Goal: Complete application form

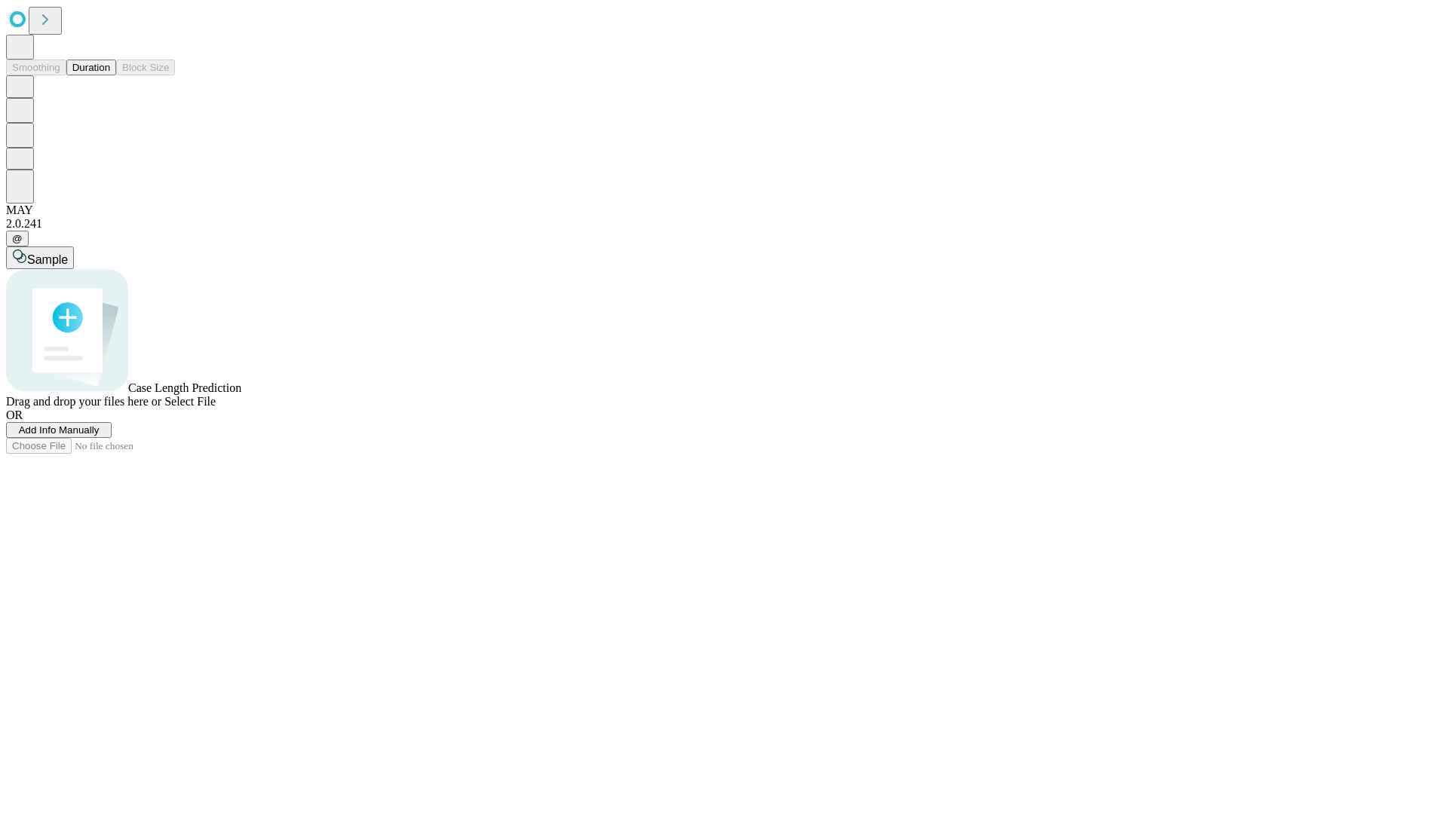
click at [100, 436] on span "Add Info Manually" at bounding box center [59, 430] width 81 height 11
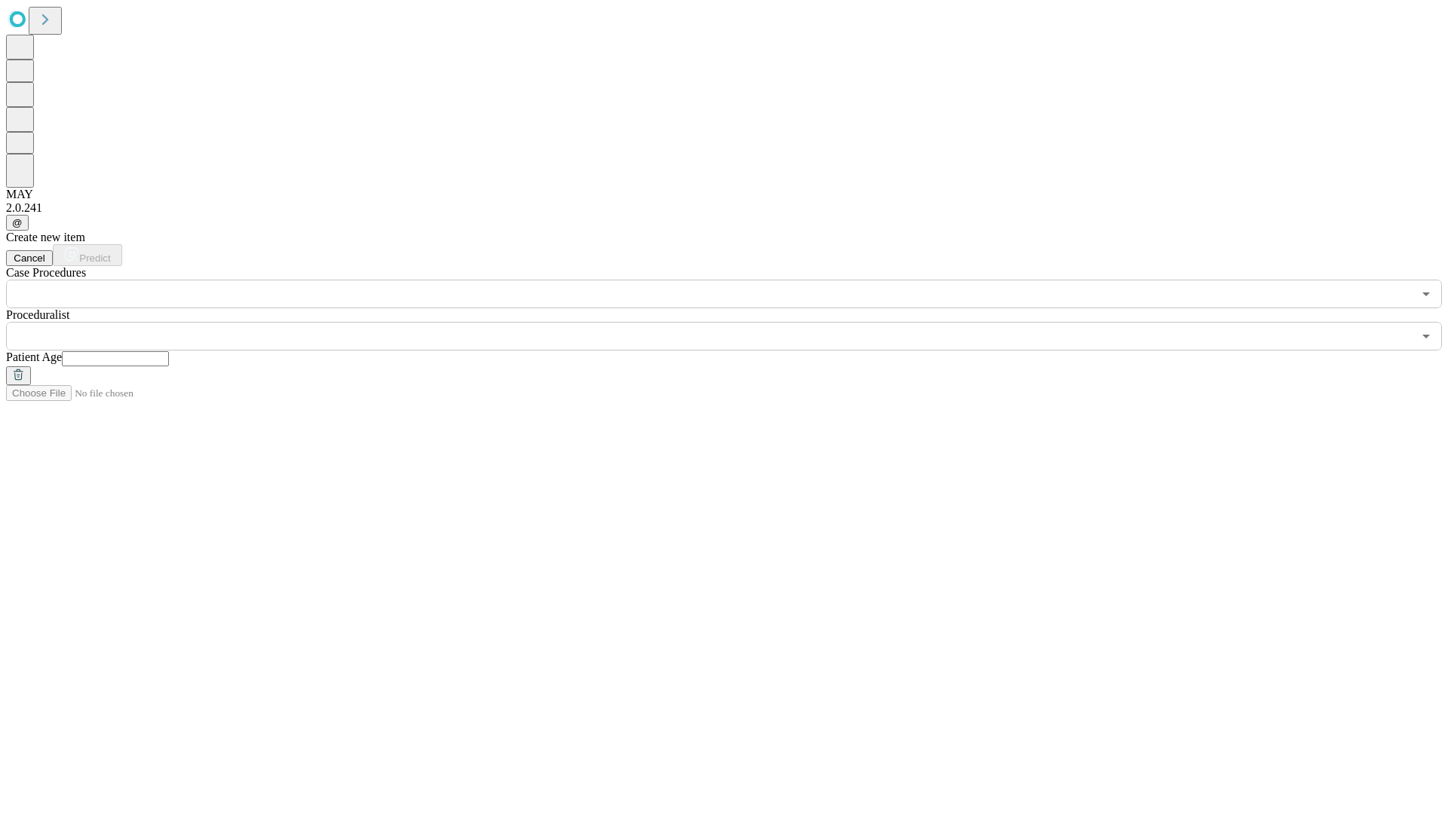
click at [169, 351] on input "text" at bounding box center [115, 358] width 107 height 15
type input "***"
click at [735, 322] on input "text" at bounding box center [709, 336] width 1406 height 29
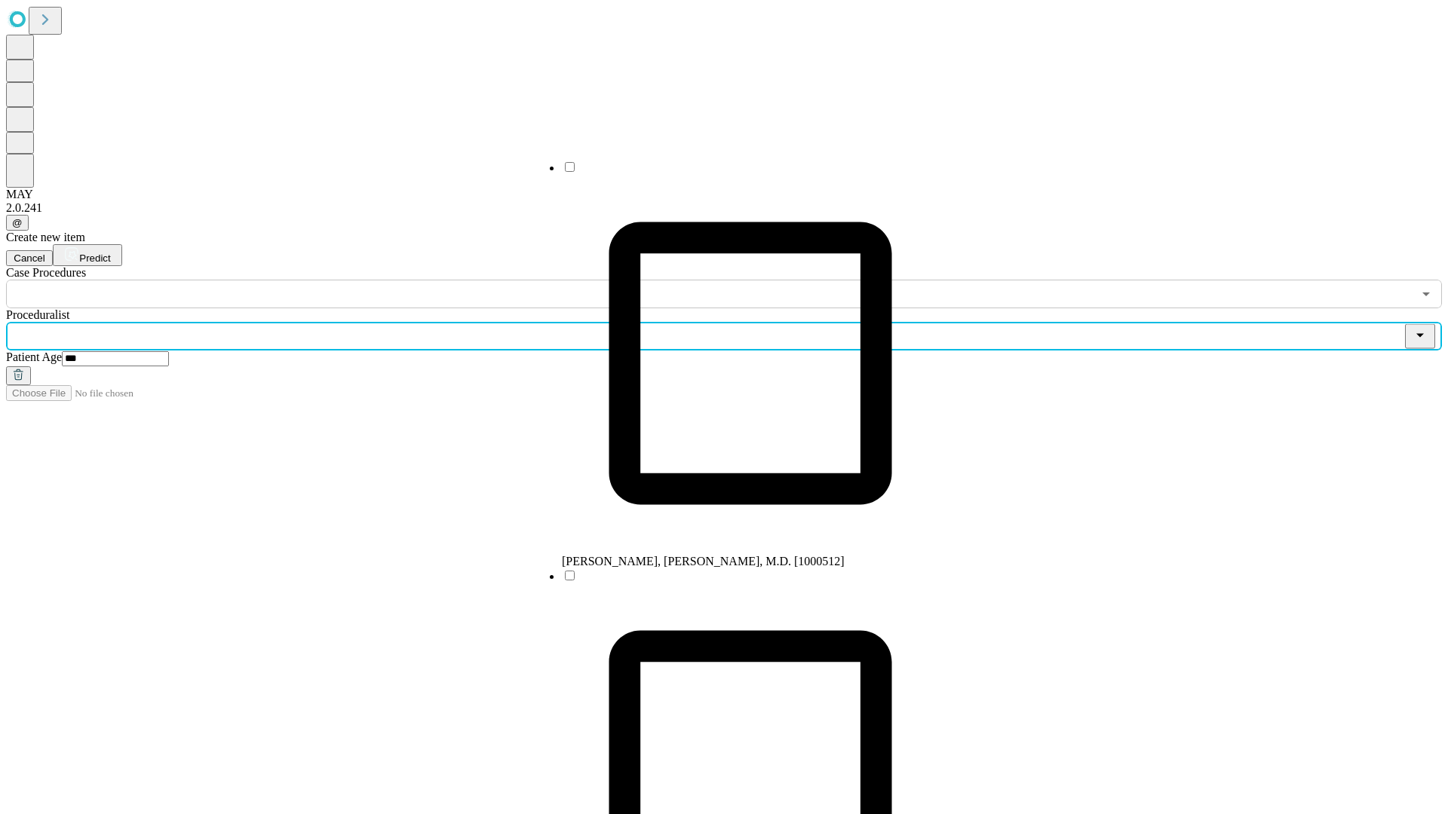
click at [735, 173] on li "[PERSON_NAME], [PERSON_NAME], M.D. [1000512]" at bounding box center [750, 364] width 377 height 409
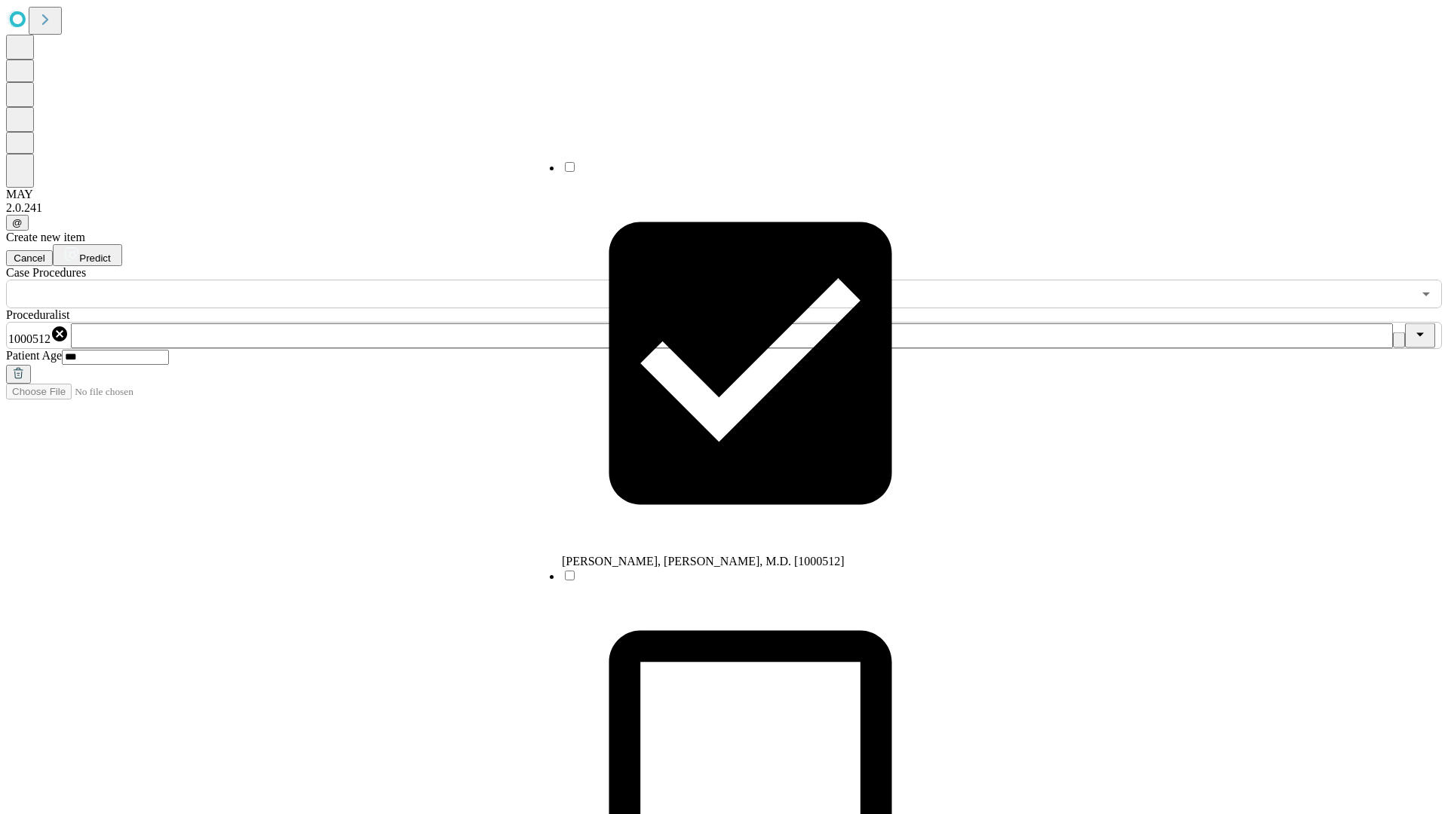
click at [317, 280] on input "text" at bounding box center [709, 294] width 1406 height 29
